Goal: Information Seeking & Learning: Find specific fact

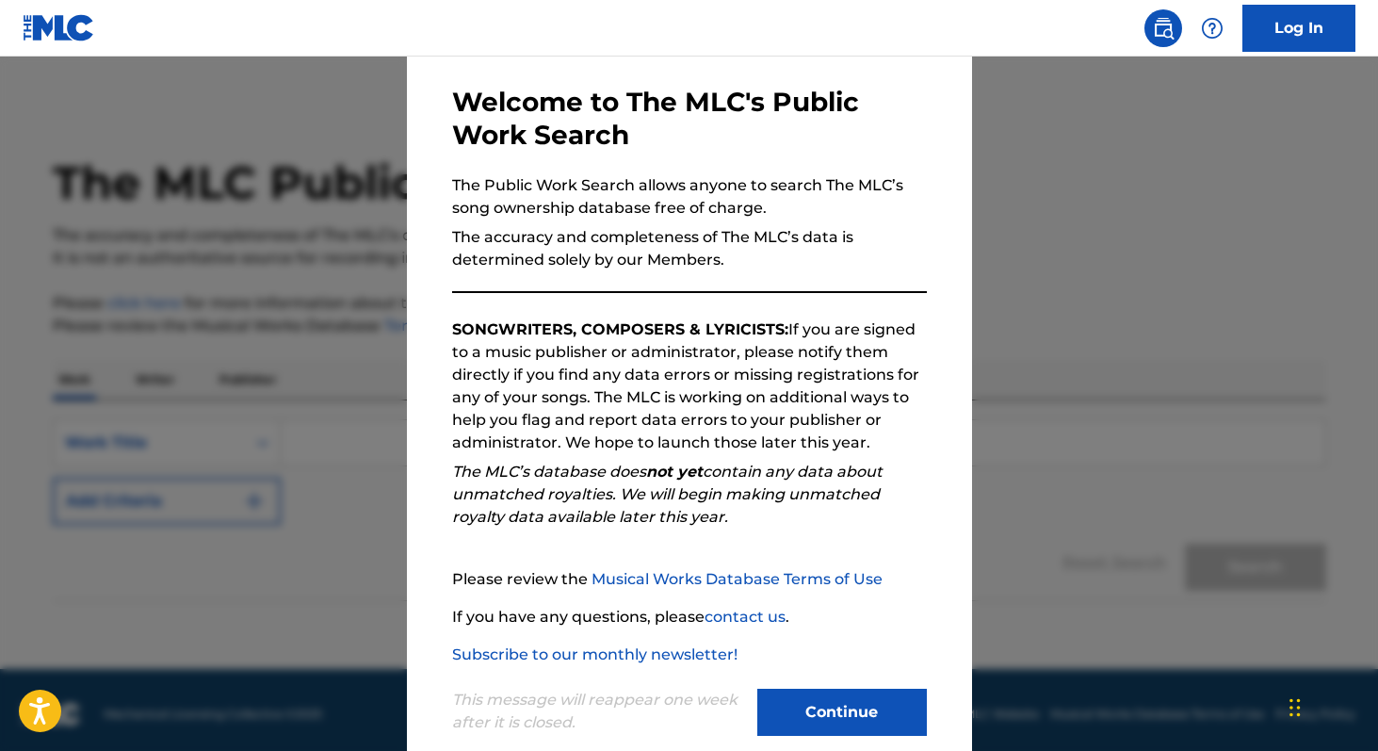
scroll to position [111, 0]
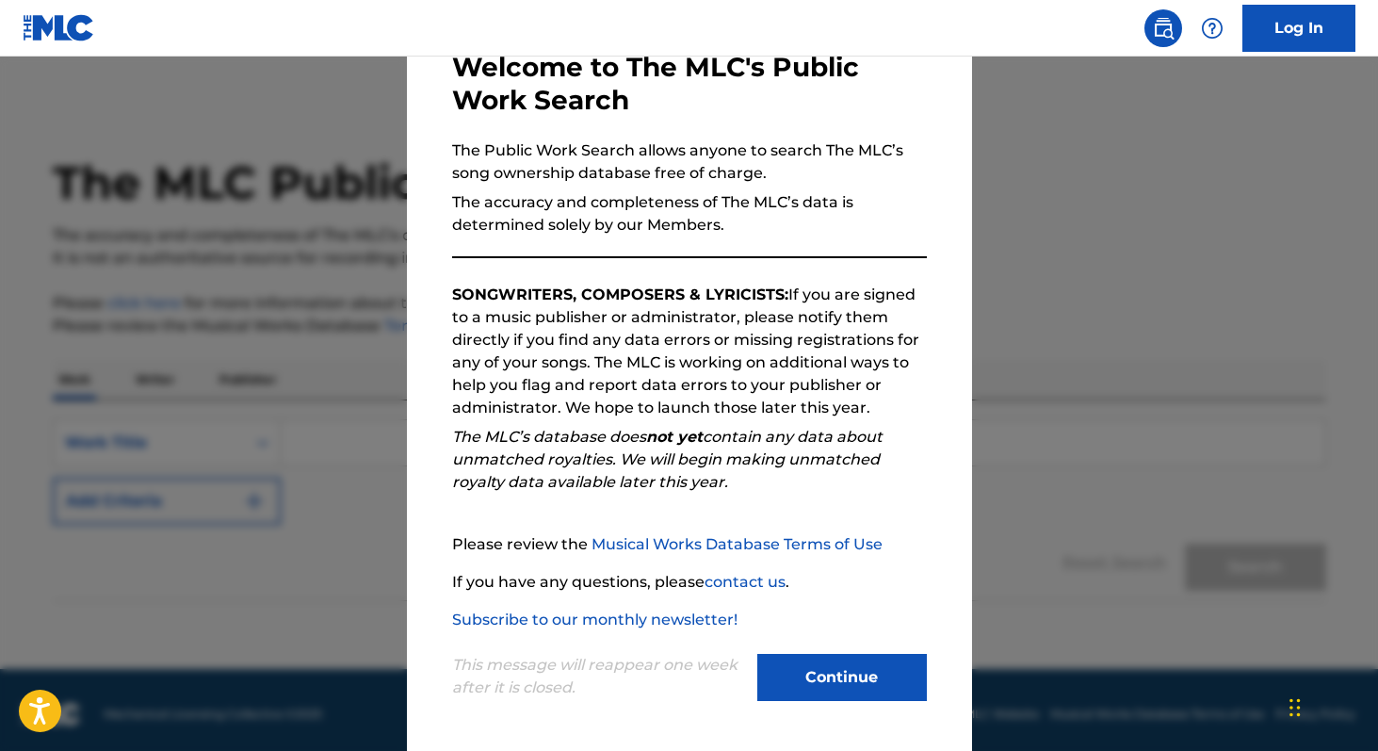
click at [813, 662] on button "Continue" at bounding box center [842, 677] width 170 height 47
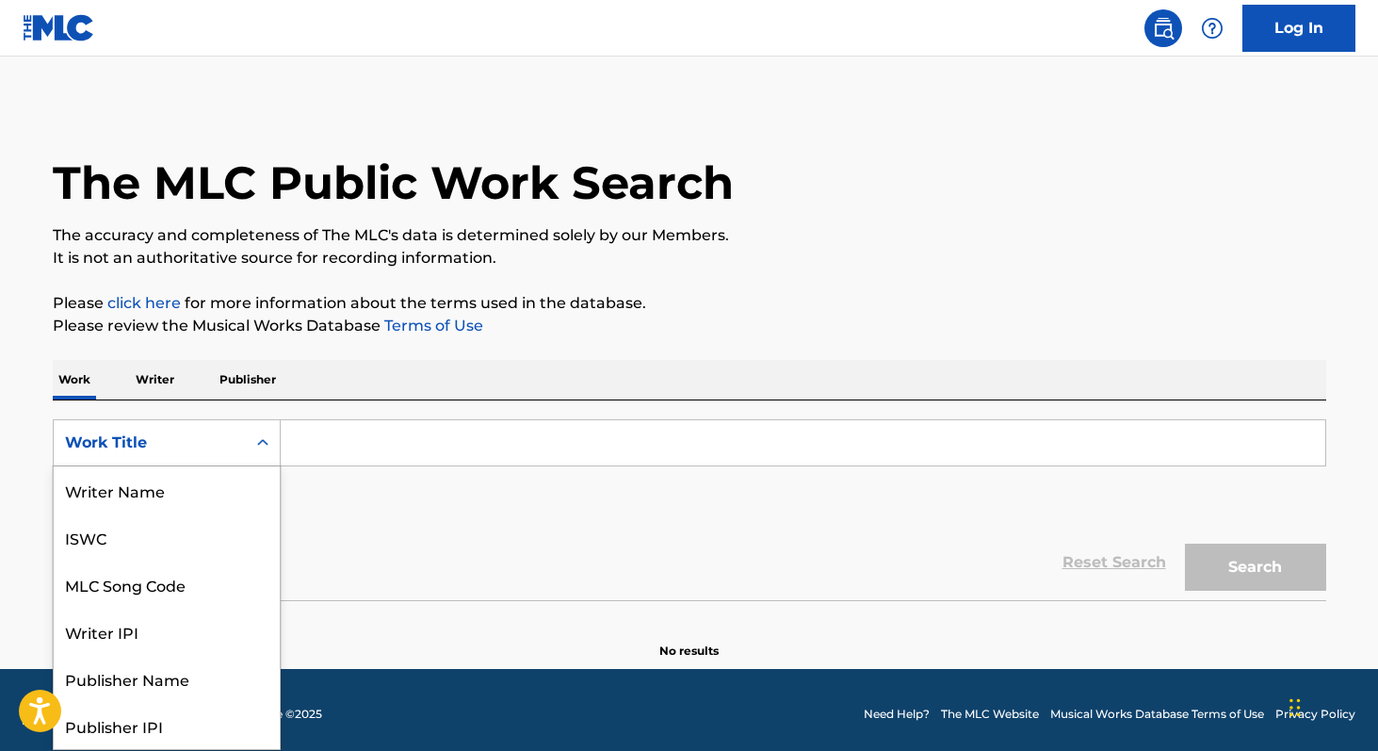
click at [214, 457] on div "Work Title" at bounding box center [150, 443] width 192 height 36
click at [345, 476] on div "SearchWithCriteriadc27c584-ece7-496a-82dd-cb5ef8d304b3 Work Title selected, 8 o…" at bounding box center [689, 471] width 1273 height 105
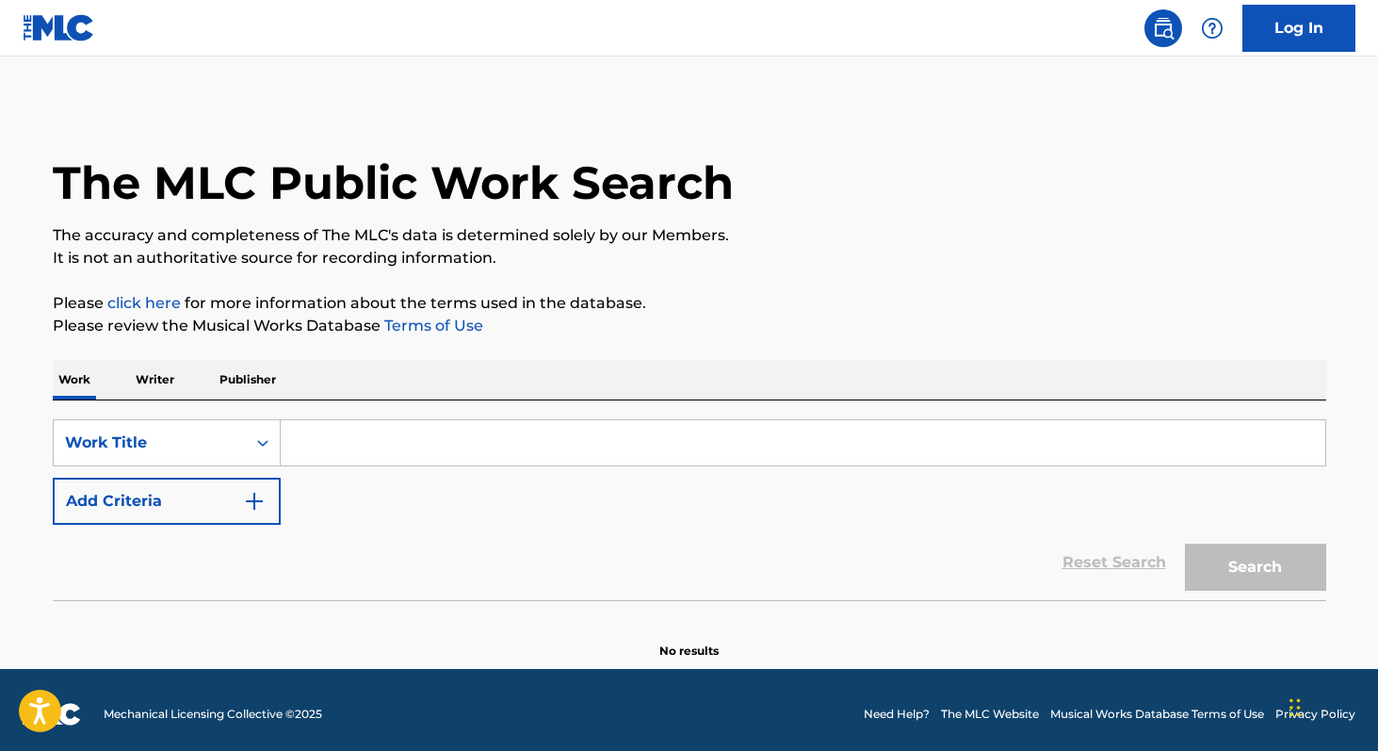
click at [260, 504] on img "Search Form" at bounding box center [254, 501] width 23 height 23
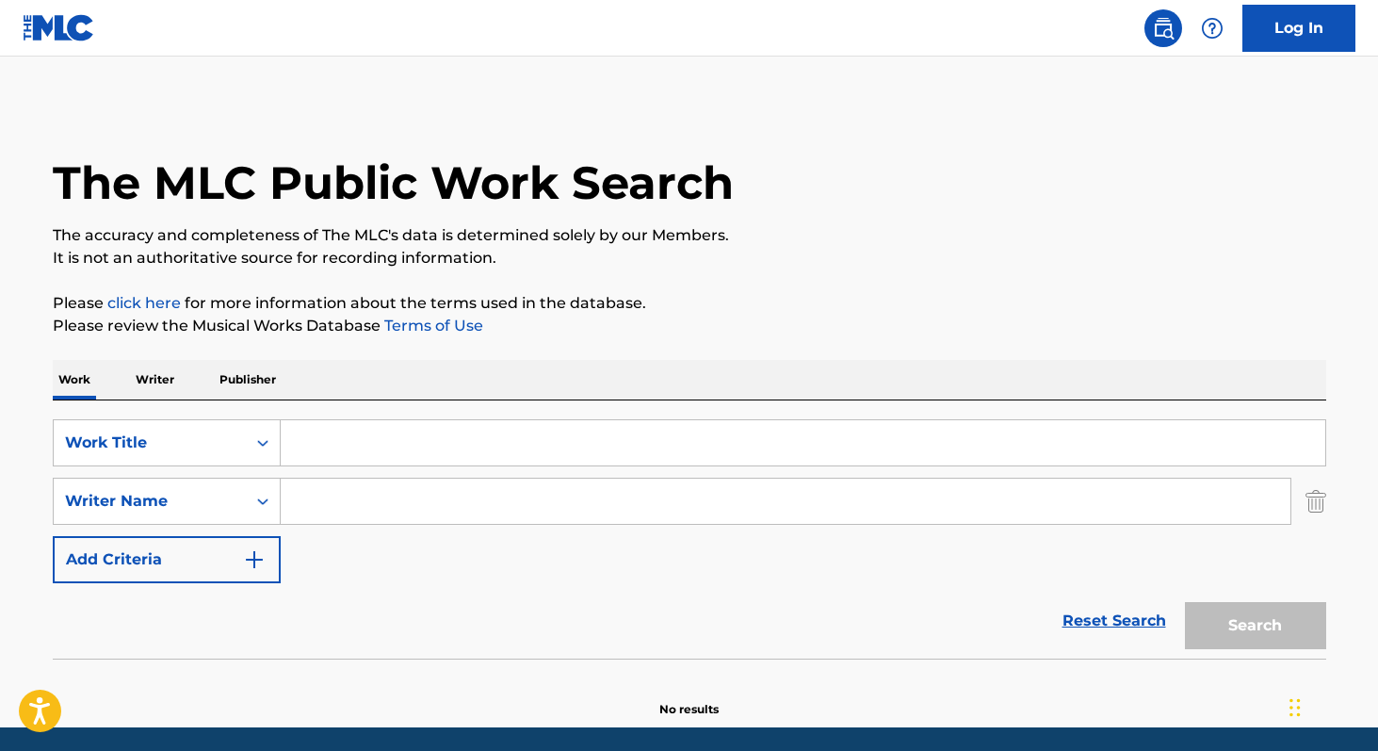
click at [360, 440] on input "Search Form" at bounding box center [803, 442] width 1045 height 45
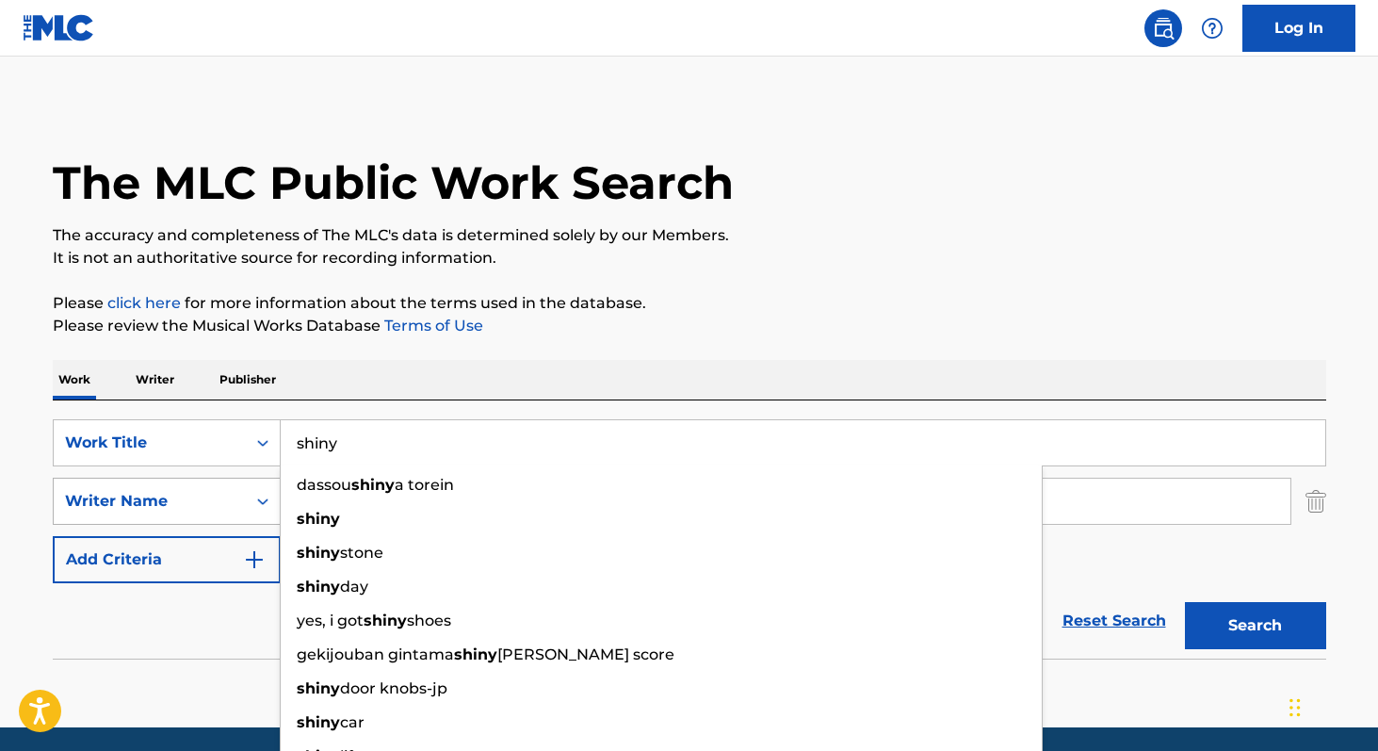
type input "shiny"
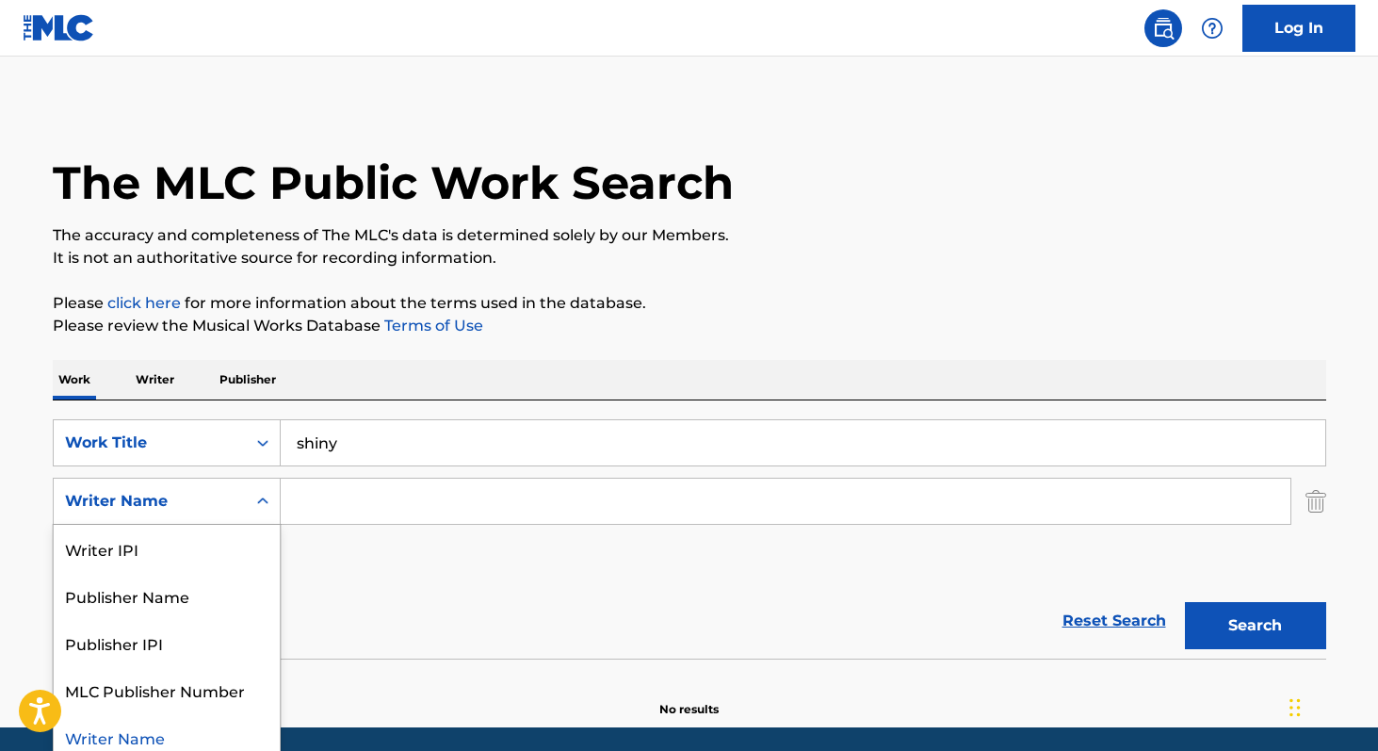
click at [211, 513] on div "Writer Name" at bounding box center [167, 501] width 228 height 47
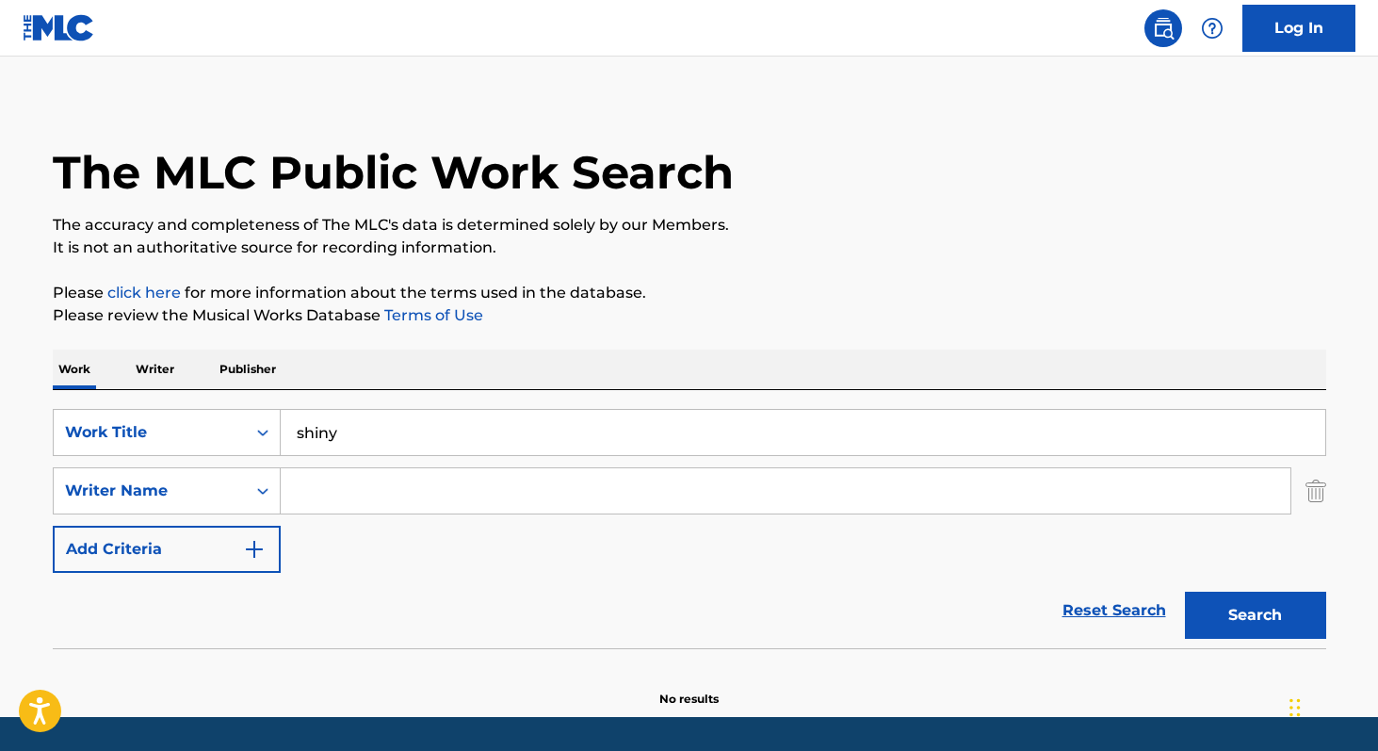
click at [368, 424] on input "shiny" at bounding box center [803, 432] width 1045 height 45
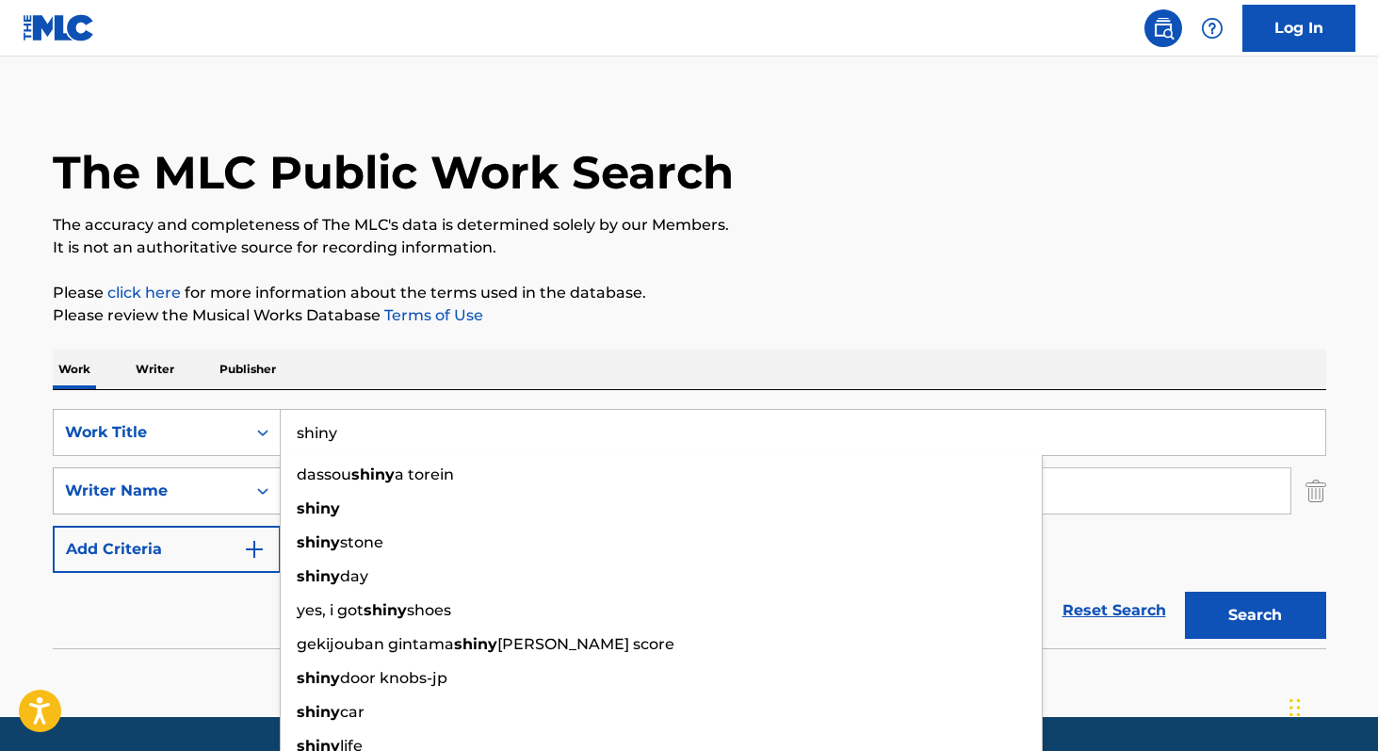
click at [163, 482] on div "Writer Name" at bounding box center [150, 490] width 170 height 23
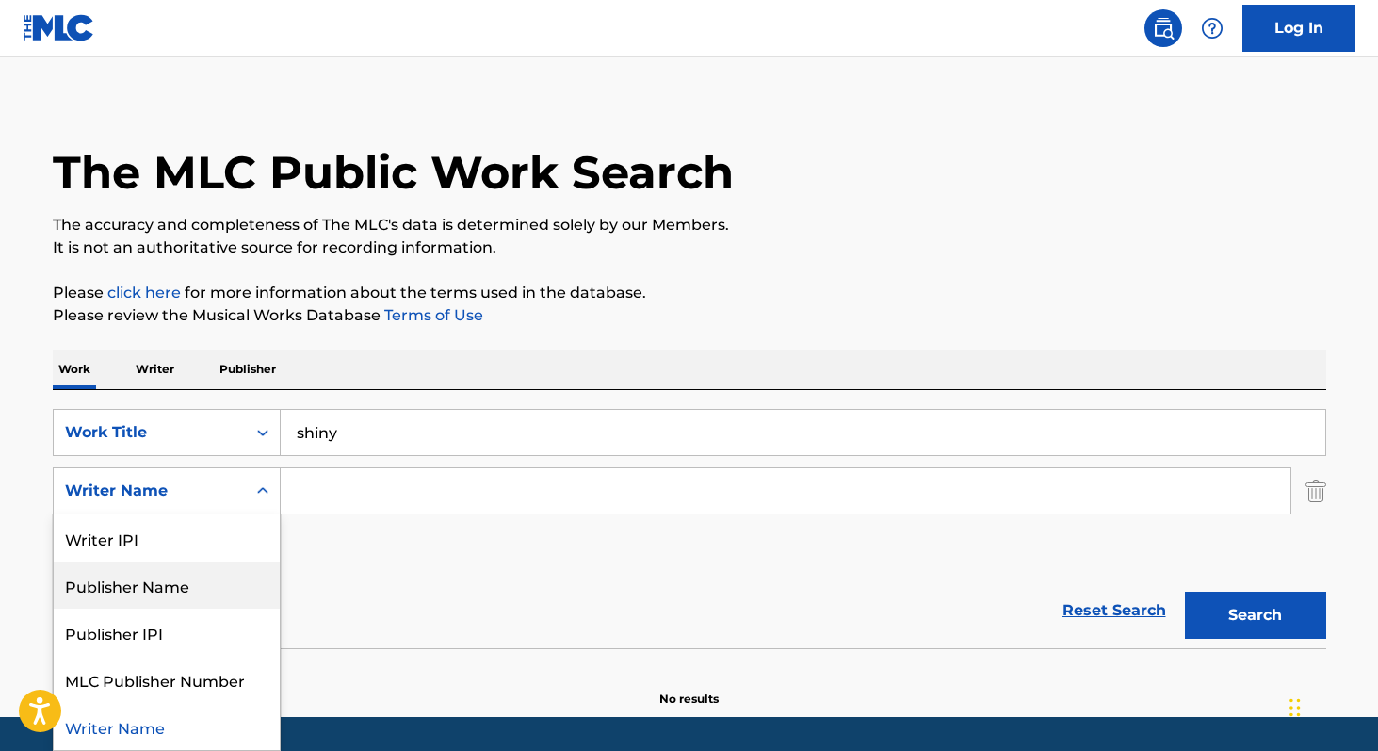
click at [407, 601] on div "Reset Search Search" at bounding box center [689, 610] width 1273 height 75
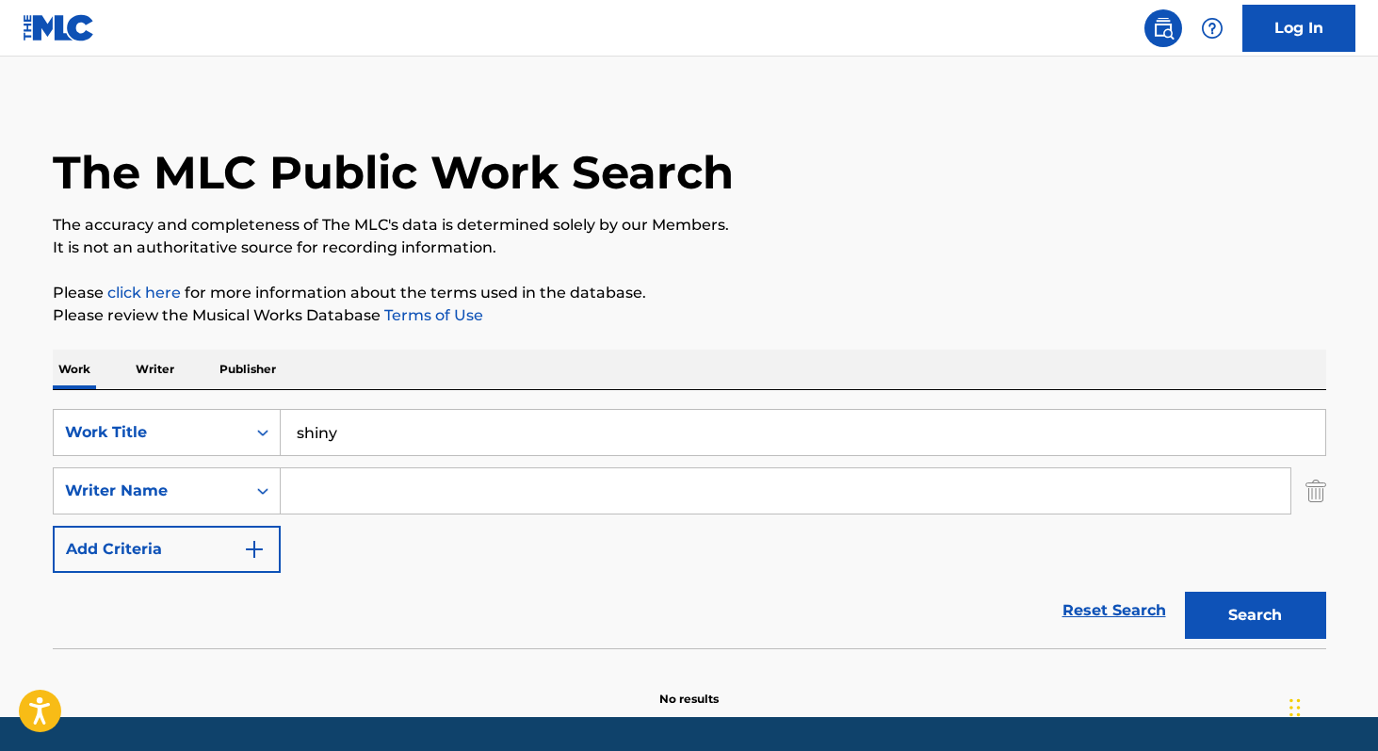
click at [365, 487] on input "Search Form" at bounding box center [786, 490] width 1010 height 45
paste input "[PERSON_NAME]"
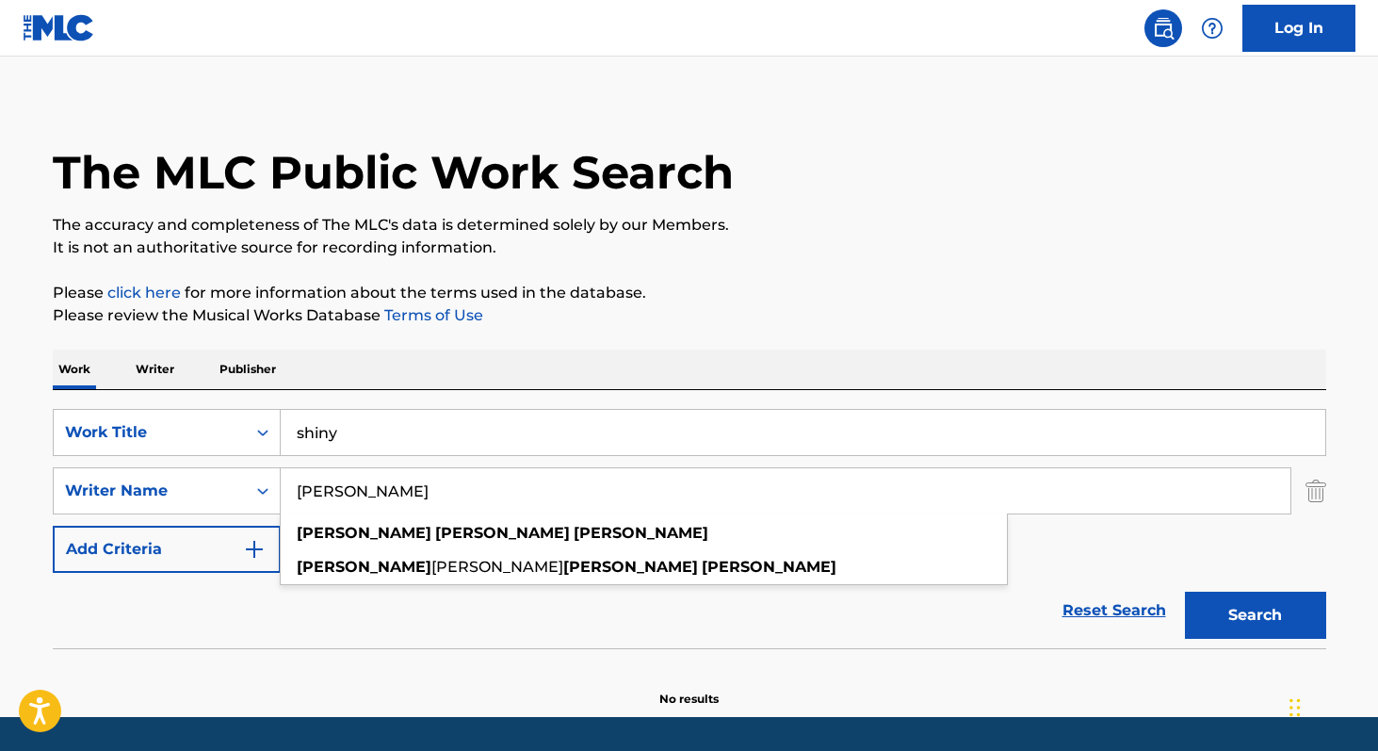
click at [1078, 658] on section "No results" at bounding box center [689, 682] width 1273 height 49
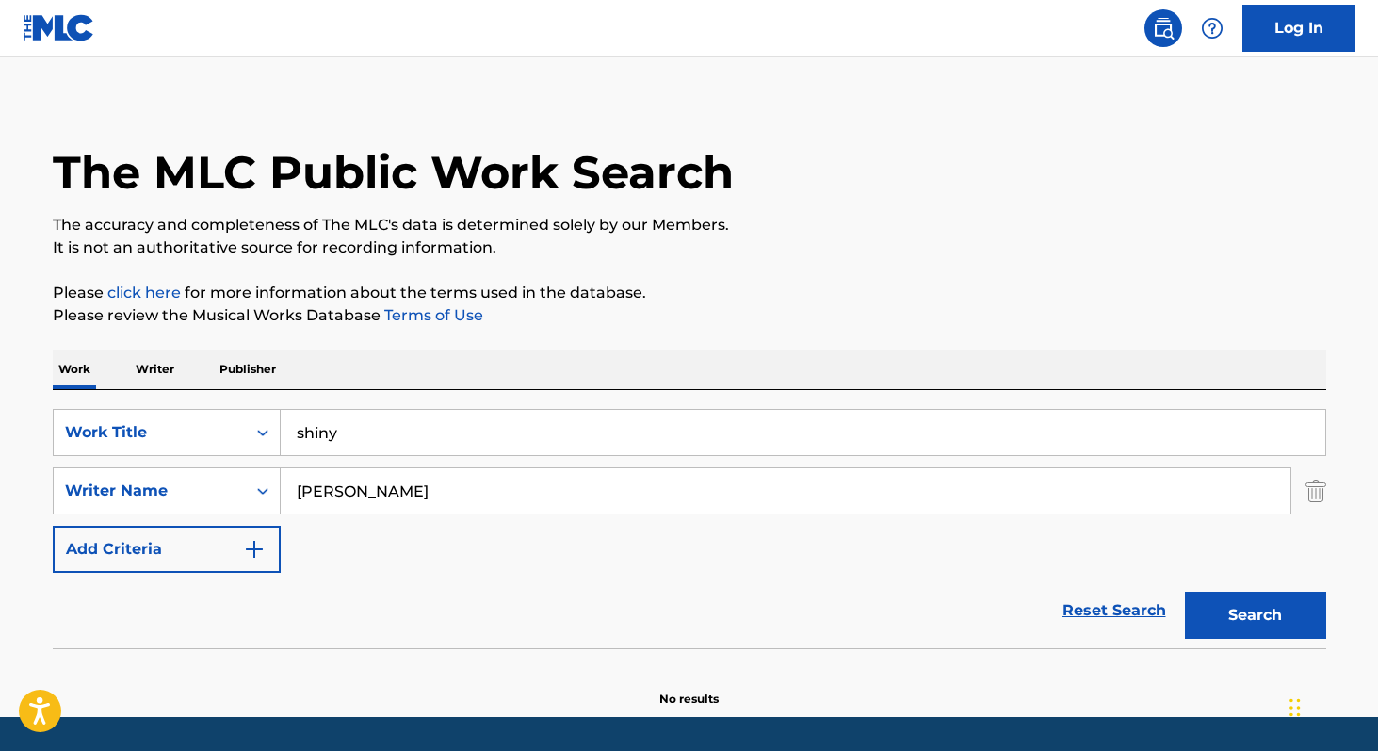
click at [1246, 615] on button "Search" at bounding box center [1255, 614] width 141 height 47
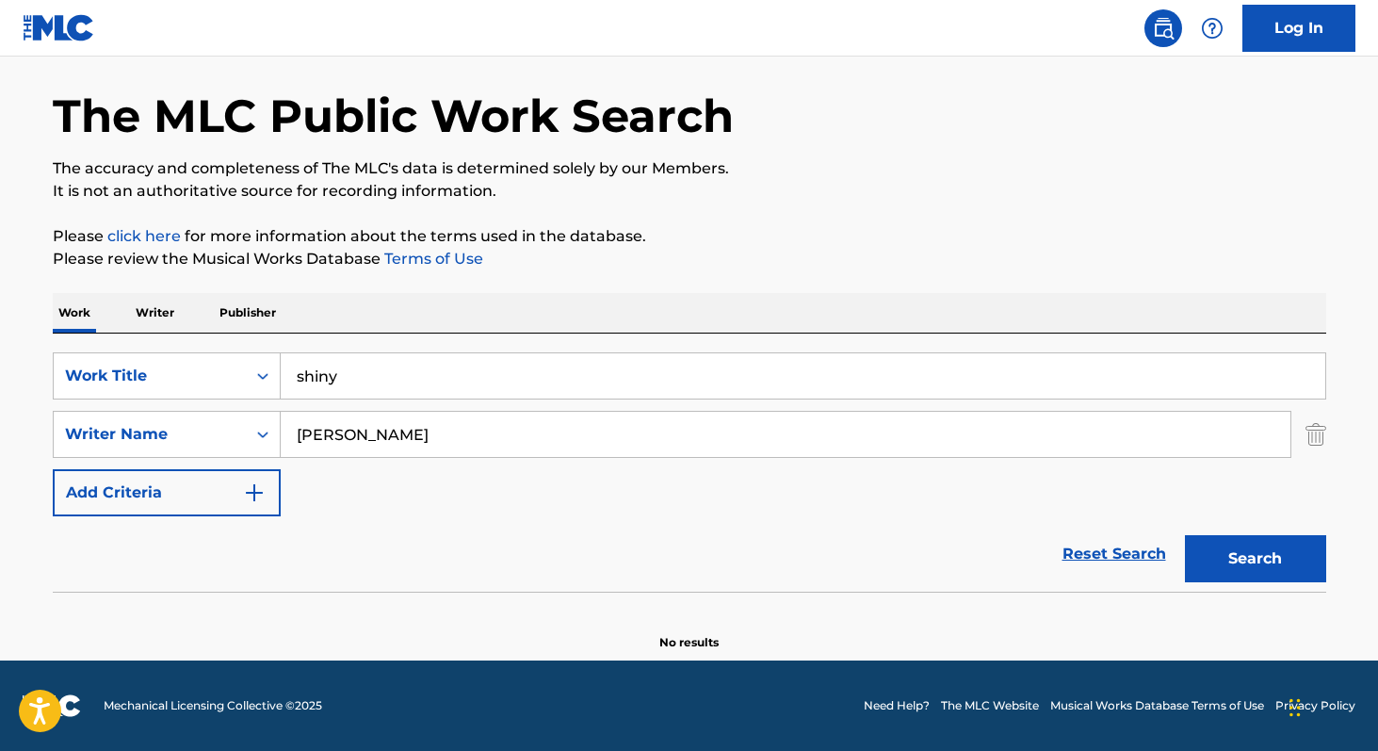
drag, startPoint x: 297, startPoint y: 438, endPoint x: 768, endPoint y: 399, distance: 472.5
click at [768, 399] on div "SearchWithCriteriadc27c584-ece7-496a-82dd-cb5ef8d304b3 Work Title shiny SearchW…" at bounding box center [689, 434] width 1273 height 164
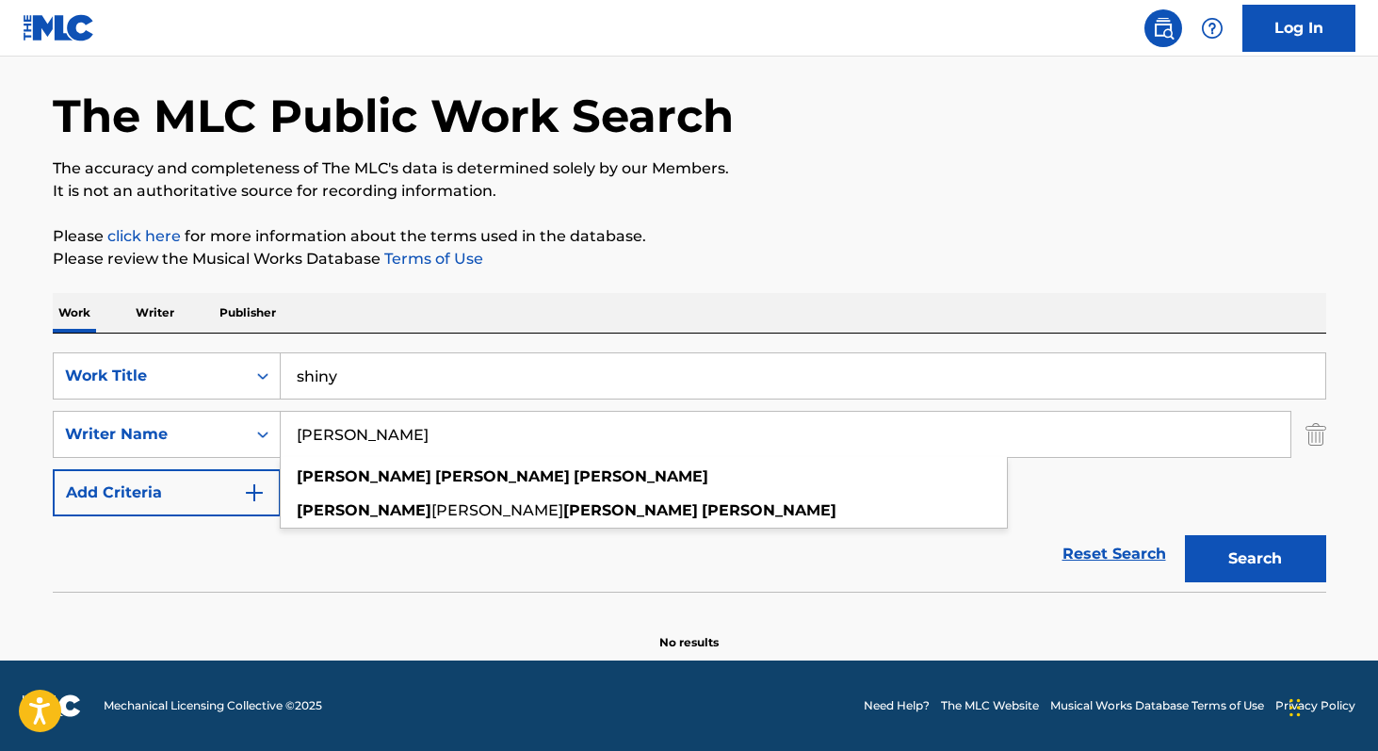
drag, startPoint x: 539, startPoint y: 434, endPoint x: 303, endPoint y: 435, distance: 235.5
click at [303, 435] on input "[PERSON_NAME]" at bounding box center [786, 434] width 1010 height 45
type input "j"
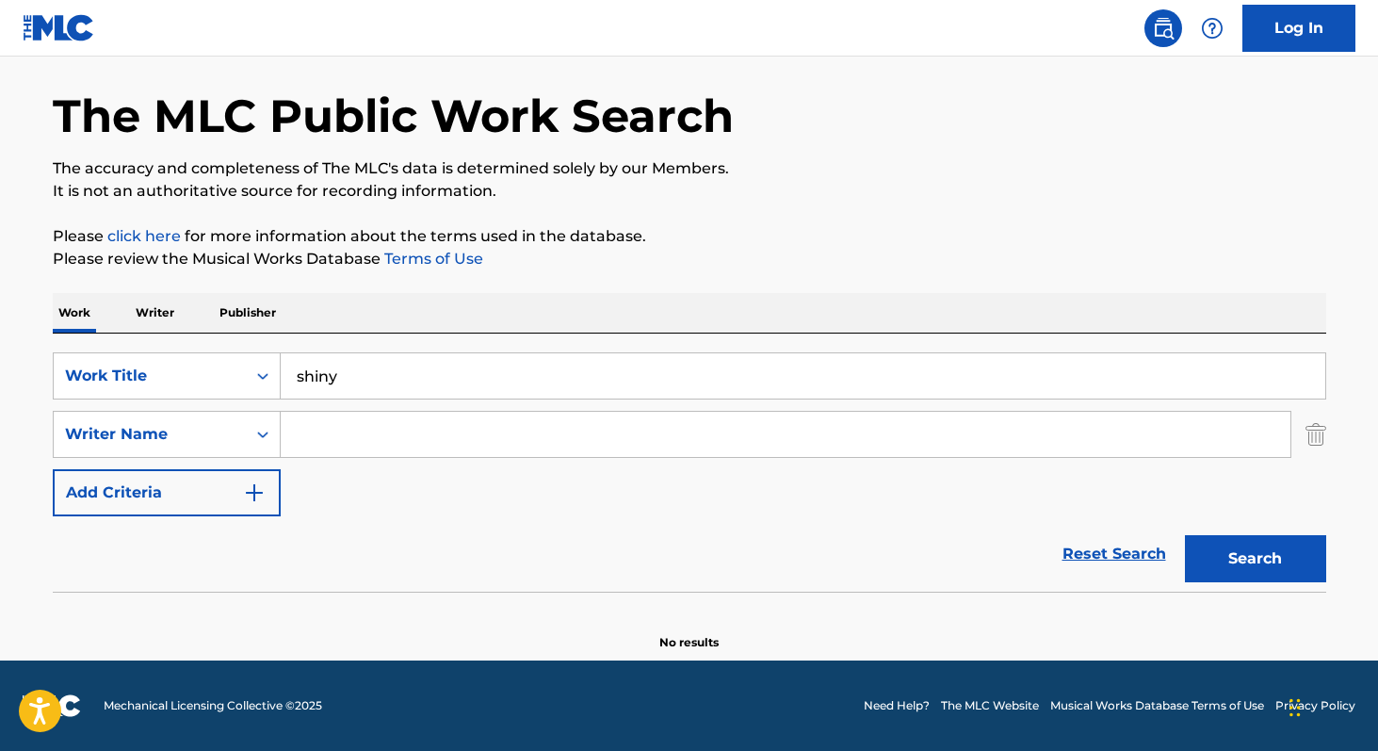
click at [360, 377] on input "shiny" at bounding box center [803, 375] width 1045 height 45
type input "shiny easykid"
click at [1185, 535] on button "Search" at bounding box center [1255, 558] width 141 height 47
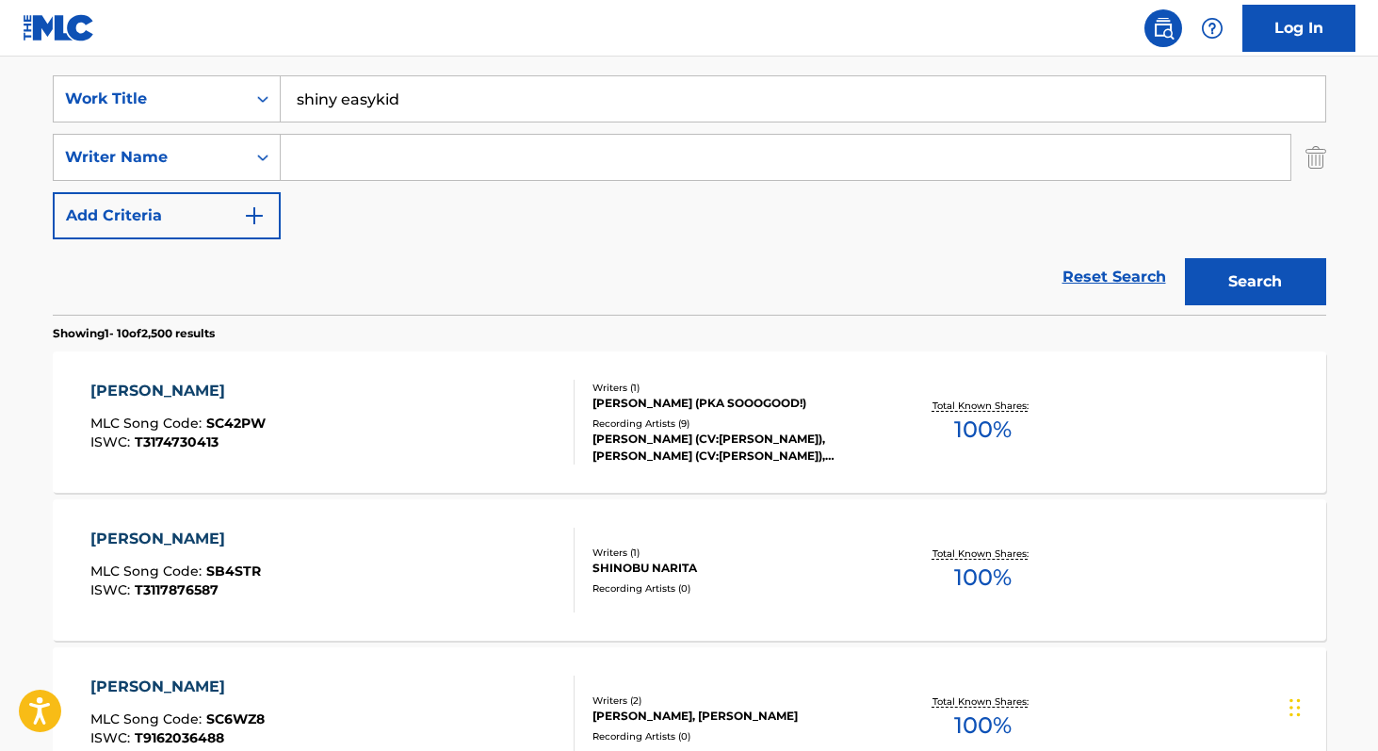
scroll to position [0, 0]
